Goal: Browse casually: Explore the website without a specific task or goal

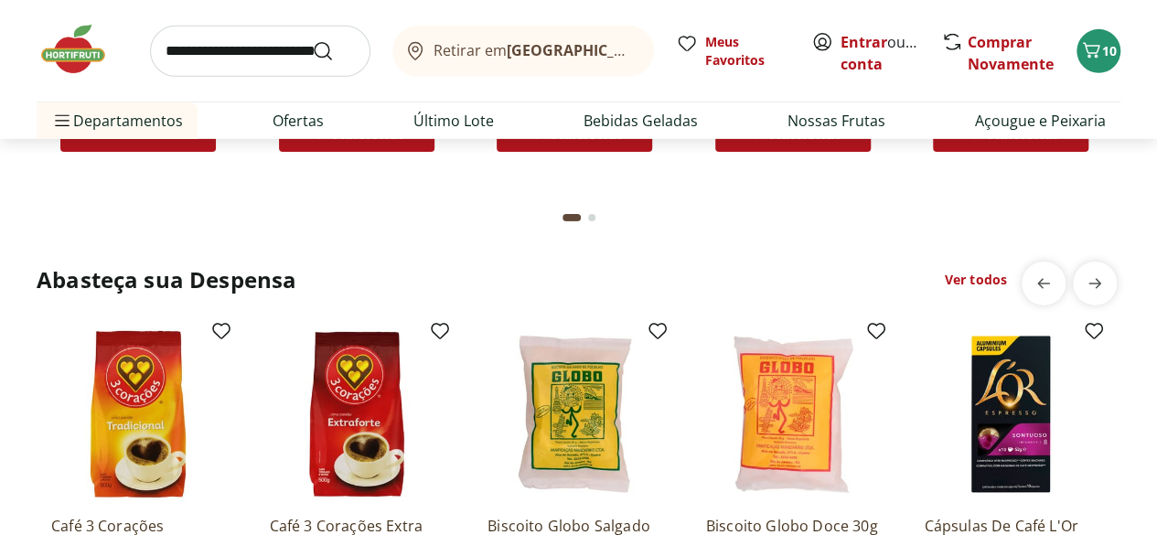
scroll to position [2751, 0]
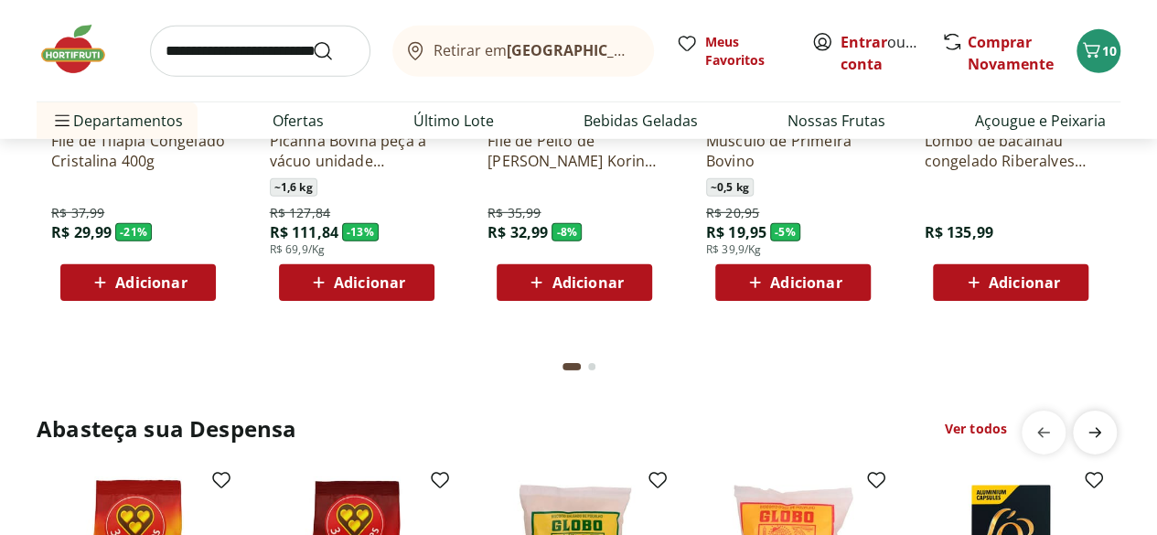
click at [1085, 414] on span "next" at bounding box center [1095, 432] width 37 height 37
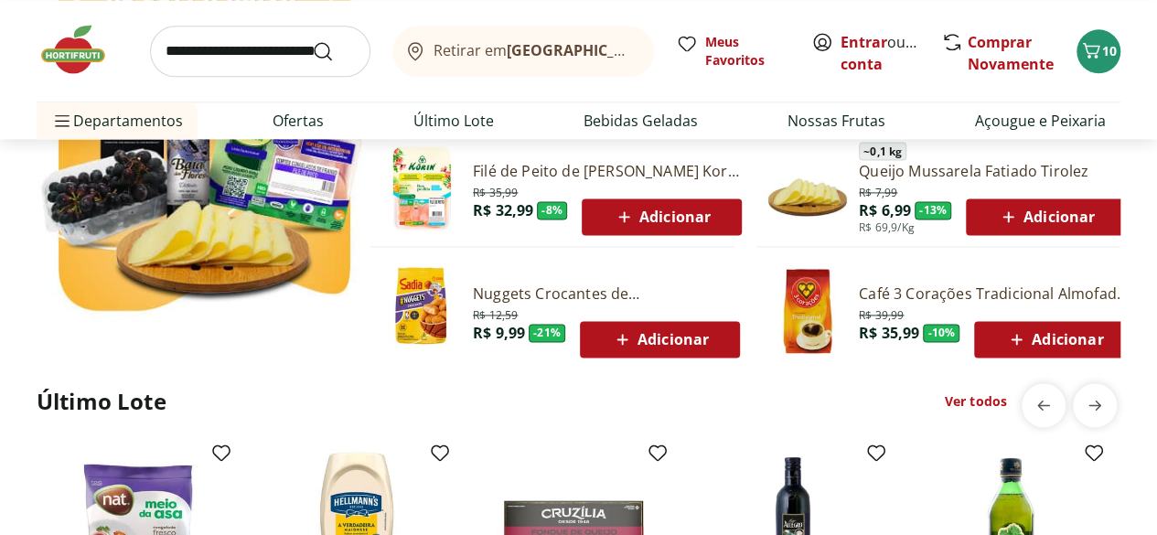
scroll to position [1182, 0]
